Goal: Information Seeking & Learning: Learn about a topic

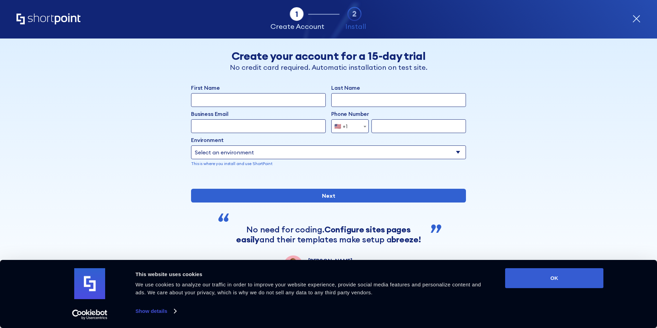
click at [44, 18] on icon "Home" at bounding box center [48, 18] width 64 height 11
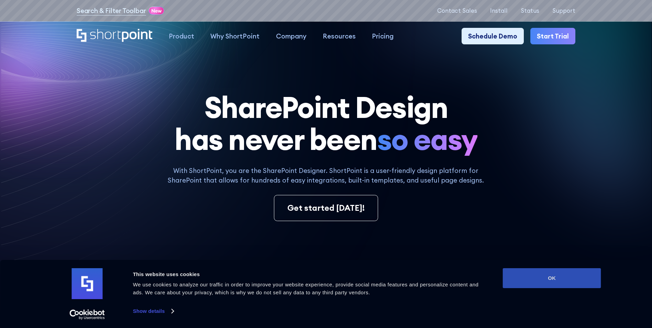
click at [572, 278] on button "OK" at bounding box center [552, 278] width 98 height 20
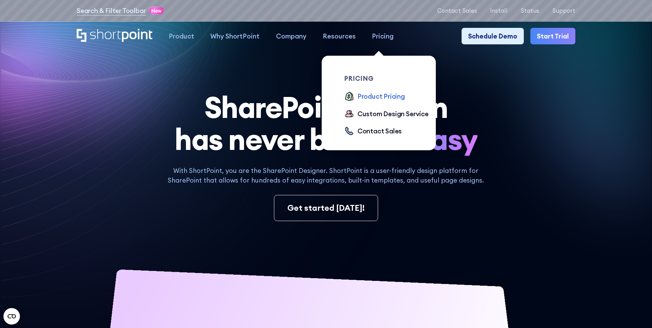
click at [379, 97] on div "Product Pricing" at bounding box center [380, 96] width 47 height 10
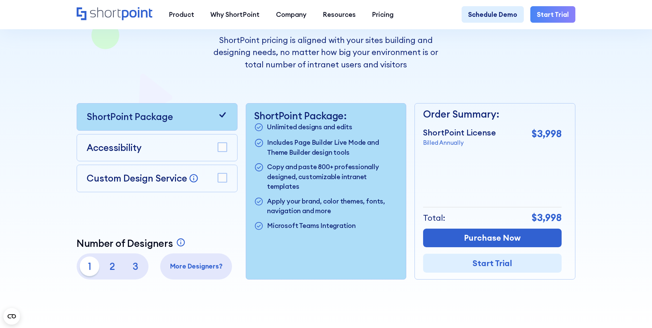
scroll to position [172, 0]
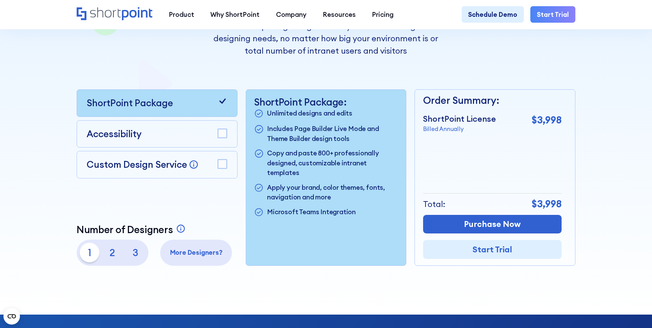
click at [109, 257] on p "2" at bounding box center [113, 253] width 20 height 20
click at [135, 256] on p "3" at bounding box center [135, 253] width 20 height 20
click at [86, 254] on p "1" at bounding box center [90, 253] width 20 height 20
drag, startPoint x: 397, startPoint y: 149, endPoint x: 402, endPoint y: 148, distance: 4.8
